Goal: Understand process/instructions: Learn how to perform a task or action

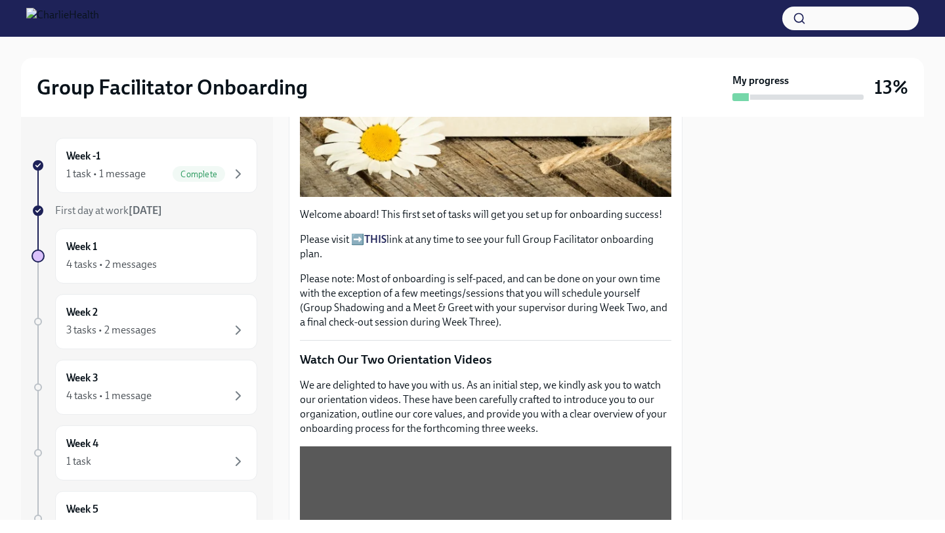
scroll to position [335, 0]
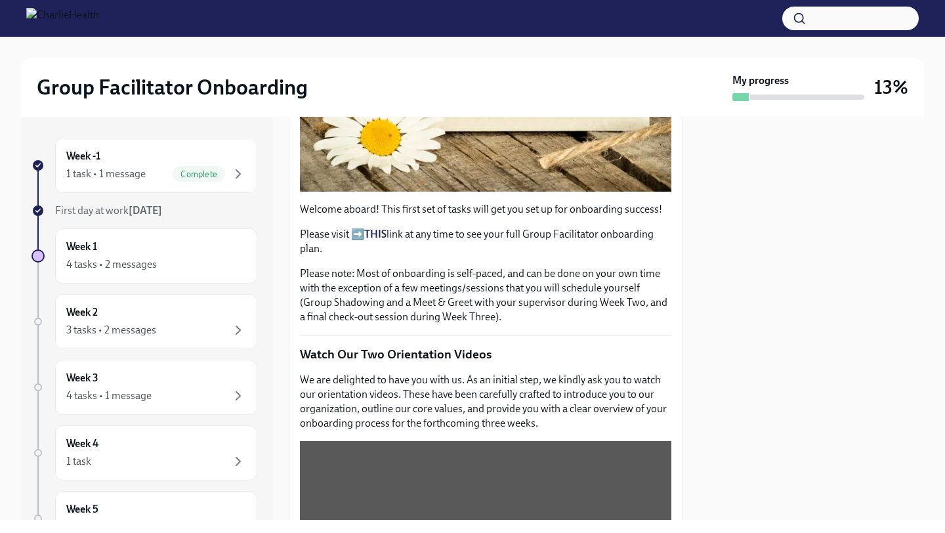
click at [378, 233] on strong "THIS" at bounding box center [375, 234] width 22 height 12
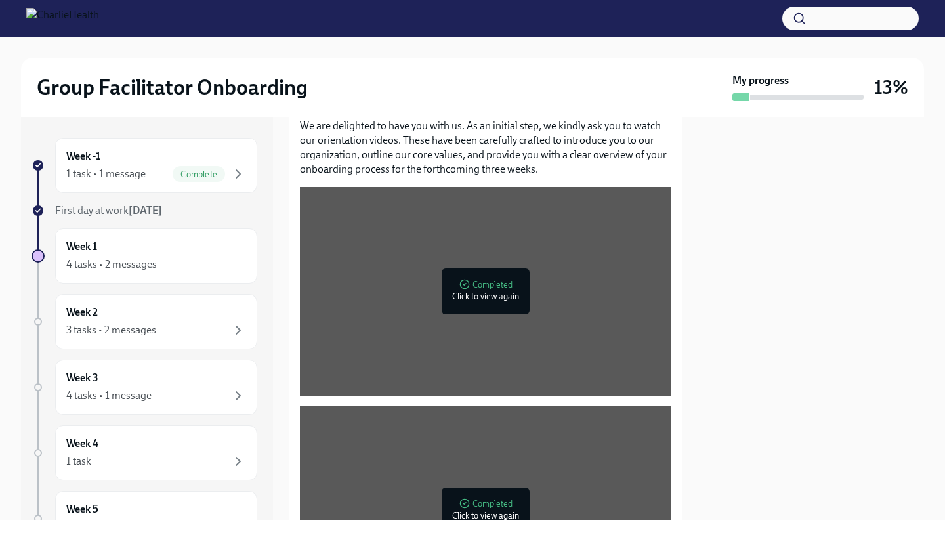
scroll to position [595, 0]
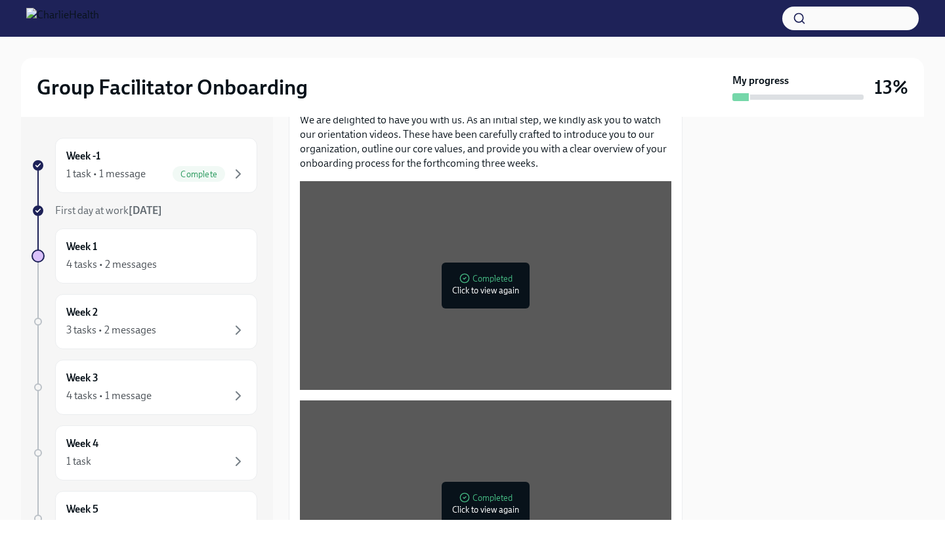
click at [438, 159] on p "We are delighted to have you with us. As an initial step, we kindly ask you to …" at bounding box center [485, 142] width 371 height 58
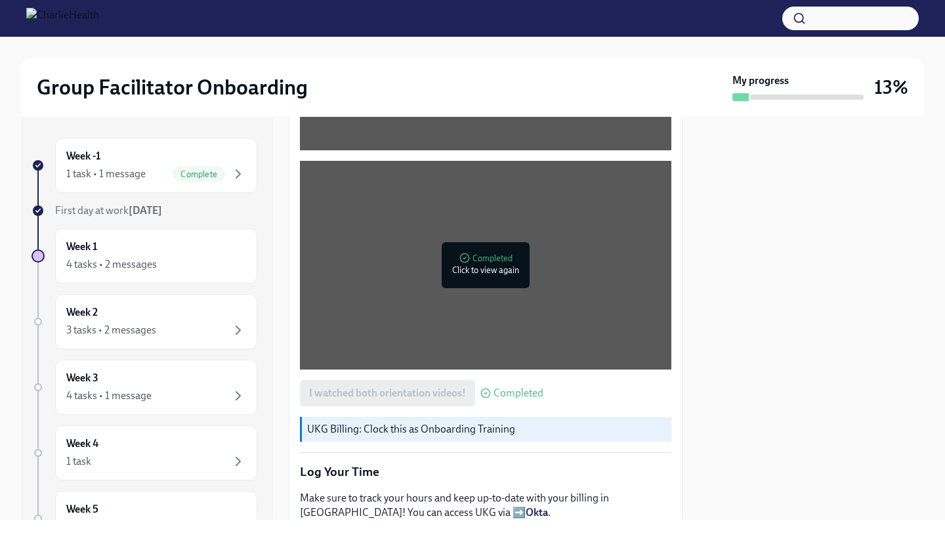
scroll to position [976, 0]
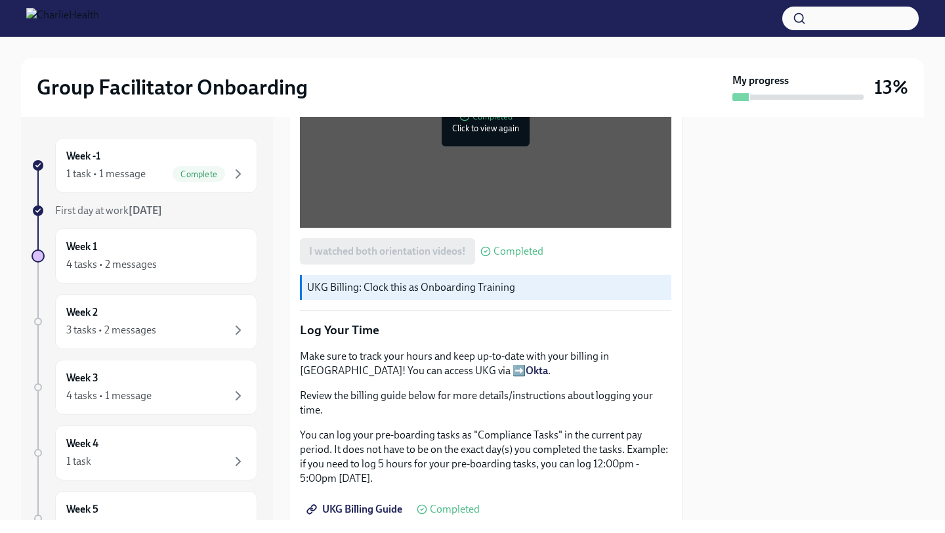
click at [333, 304] on div "Welcome aboard! This first set of tasks will get you set up for onboarding succ…" at bounding box center [485, 229] width 371 height 1803
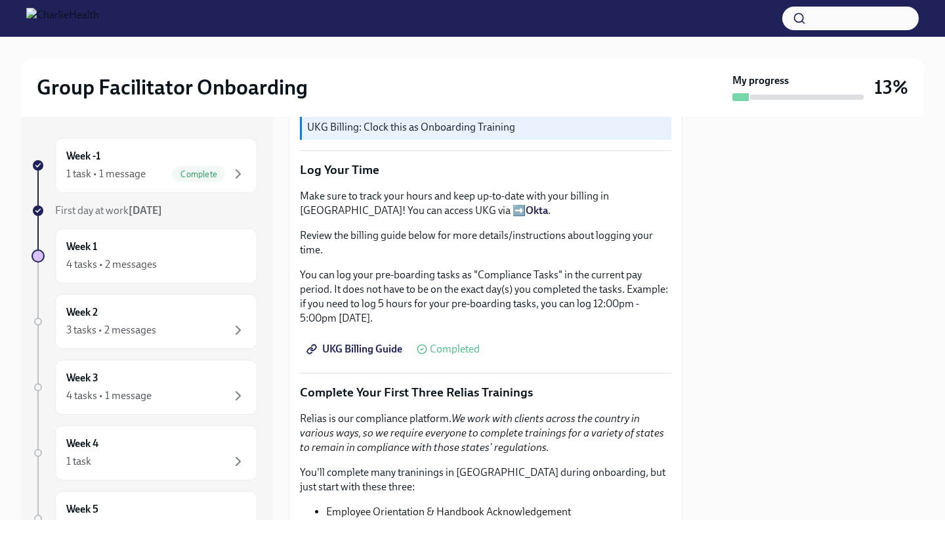
scroll to position [1175, 0]
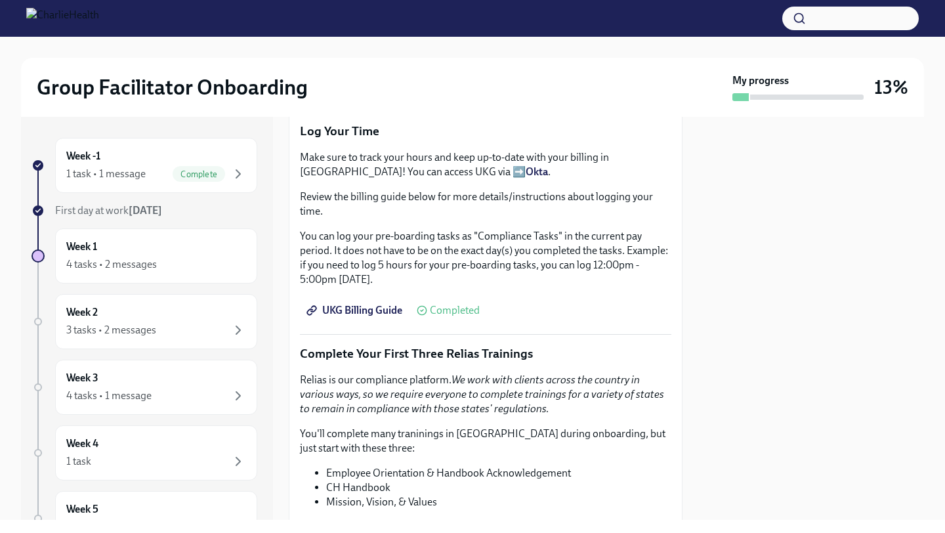
click at [363, 309] on span "UKG Billing Guide" at bounding box center [355, 310] width 93 height 13
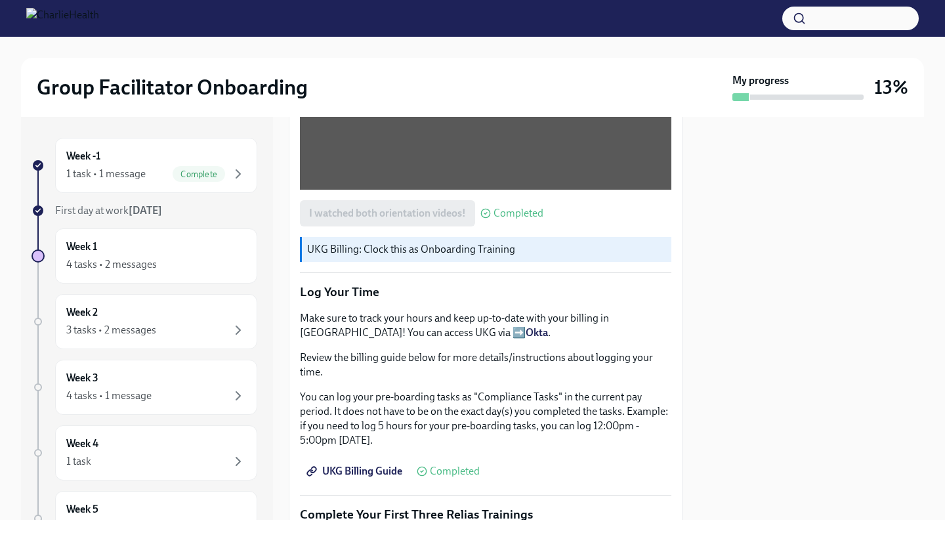
scroll to position [1028, 0]
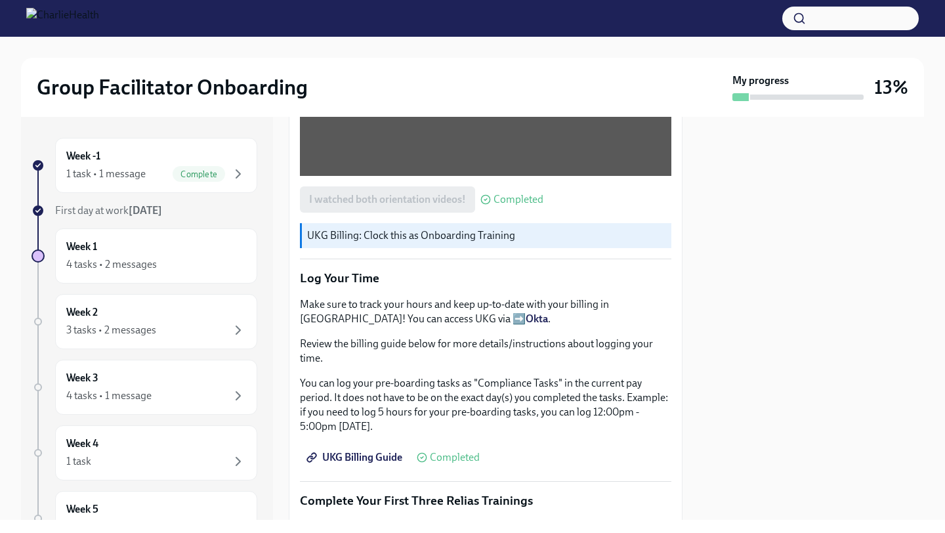
click at [525, 319] on strong "Okta" at bounding box center [536, 318] width 22 height 12
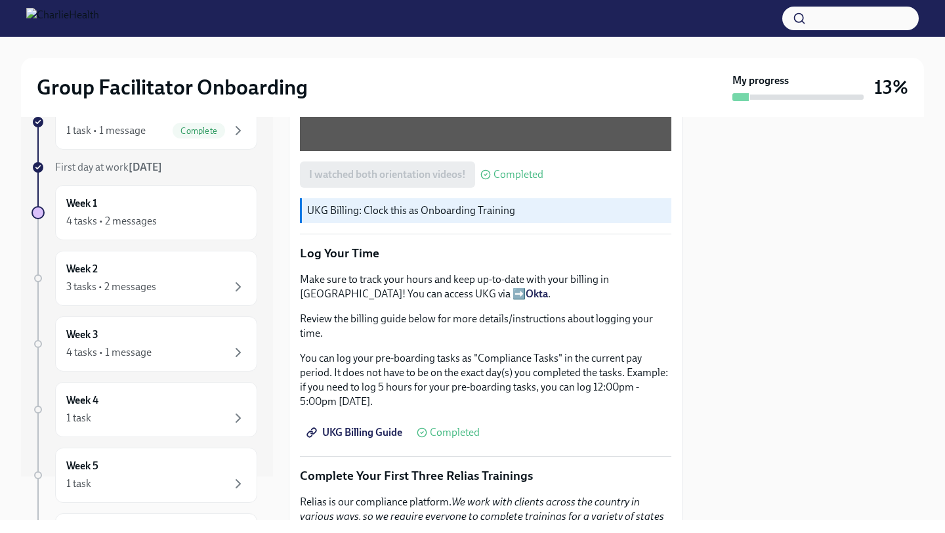
scroll to position [1056, 0]
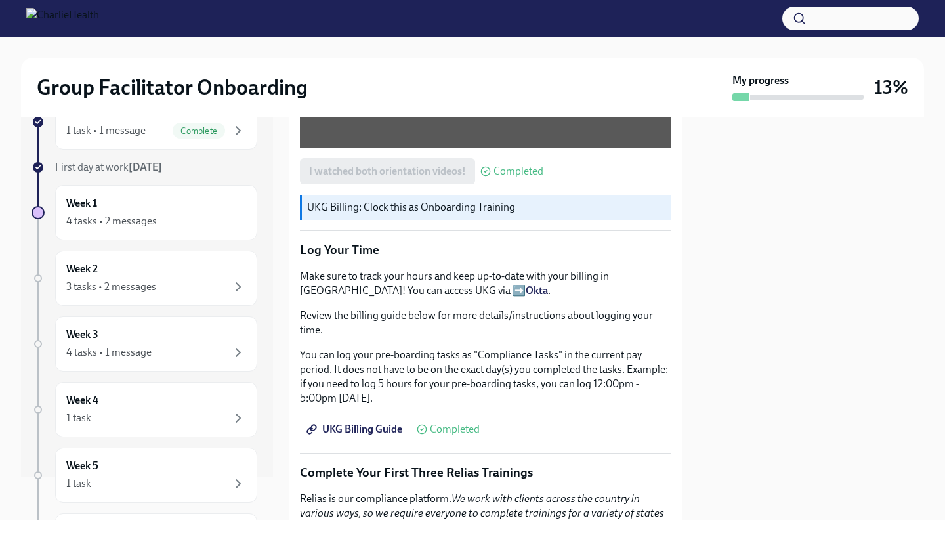
click at [373, 438] on link "UKG Billing Guide" at bounding box center [356, 429] width 112 height 26
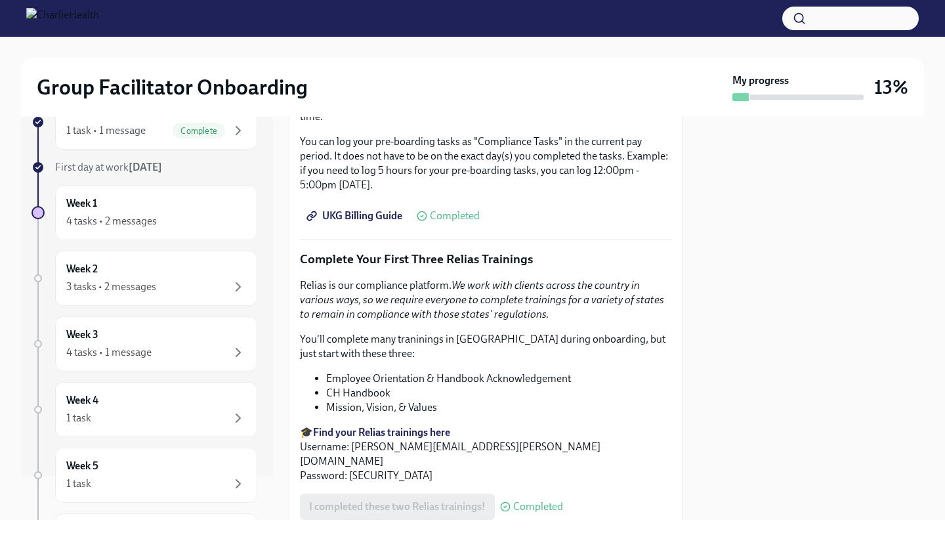
scroll to position [1270, 0]
click at [420, 432] on strong "Find your Relias trainings here" at bounding box center [381, 431] width 137 height 12
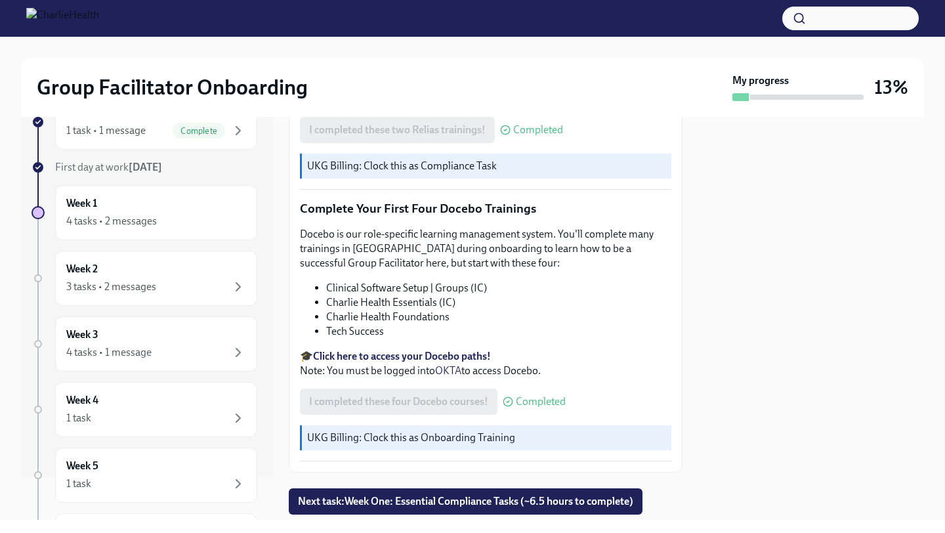
scroll to position [1668, 0]
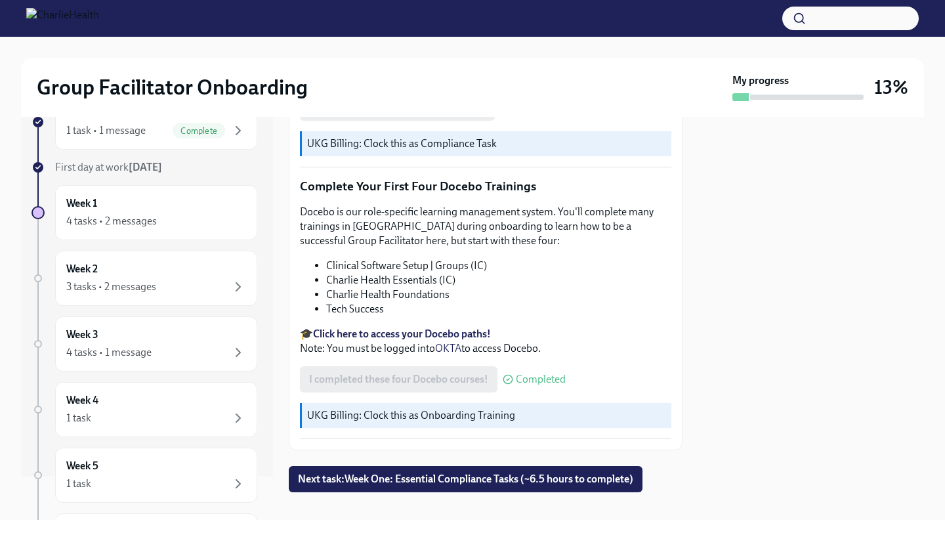
click at [413, 327] on strong "Click here to access your Docebo paths!" at bounding box center [402, 333] width 178 height 12
click at [310, 532] on div "Group Facilitator Onboarding My progress 13% Week -1 1 task • 1 message Complet…" at bounding box center [472, 266] width 945 height 533
